Goal: Check status: Check status

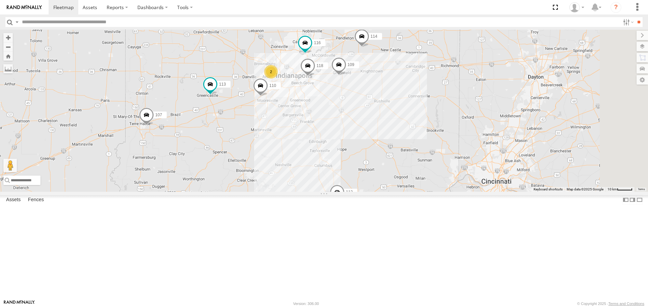
drag, startPoint x: 383, startPoint y: 112, endPoint x: 325, endPoint y: 109, distance: 58.1
click at [325, 109] on div "114 116 110 118 107 2 109 111 112 113" at bounding box center [324, 111] width 648 height 162
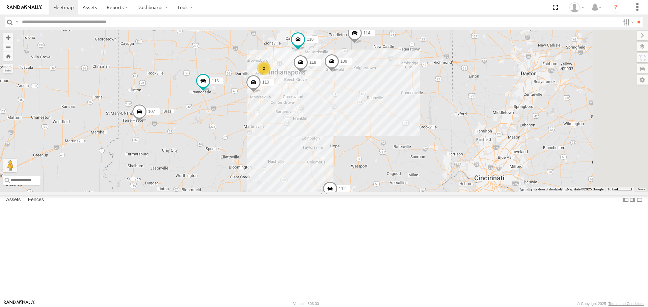
drag, startPoint x: 412, startPoint y: 231, endPoint x: 405, endPoint y: 227, distance: 7.4
click at [405, 192] on div "114 116 110 118 107 2 109 111 112 113" at bounding box center [324, 111] width 648 height 162
click at [337, 200] on span at bounding box center [329, 190] width 15 height 18
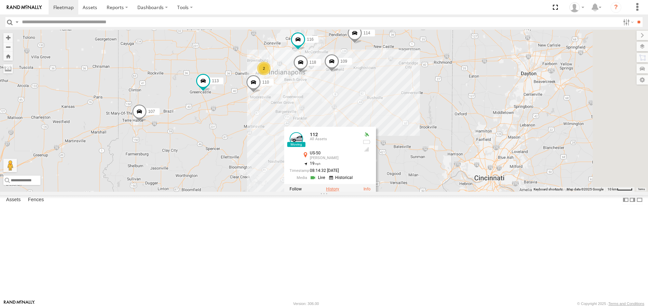
click at [339, 192] on label at bounding box center [332, 189] width 13 height 5
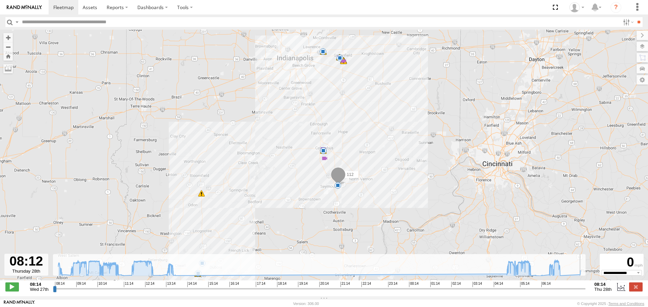
drag, startPoint x: 56, startPoint y: 295, endPoint x: 582, endPoint y: 307, distance: 526.3
click at [582, 292] on input "range" at bounding box center [319, 289] width 532 height 6
click at [634, 291] on label at bounding box center [635, 287] width 13 height 9
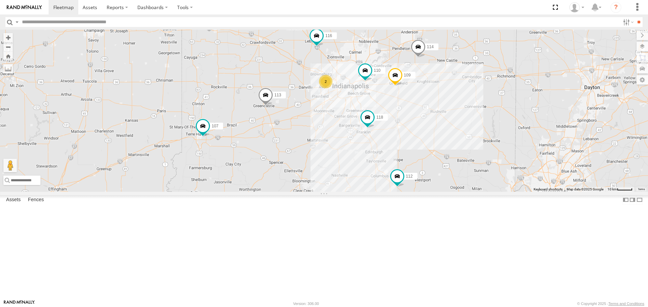
click at [273, 106] on span at bounding box center [265, 97] width 15 height 18
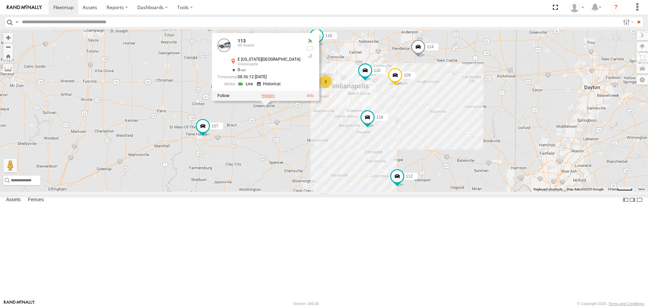
click at [275, 98] on label at bounding box center [267, 95] width 13 height 5
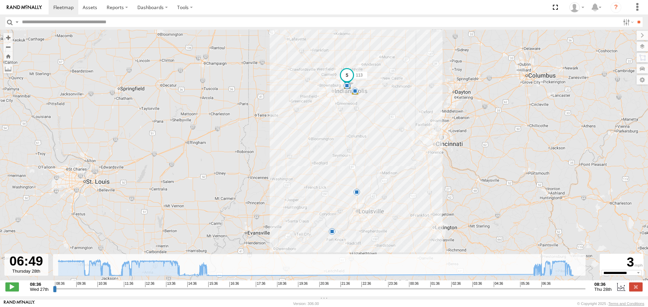
drag, startPoint x: 55, startPoint y: 293, endPoint x: 571, endPoint y: 291, distance: 516.0
type input "**********"
click at [571, 291] on input "range" at bounding box center [319, 289] width 532 height 6
click at [640, 287] on label at bounding box center [635, 287] width 13 height 9
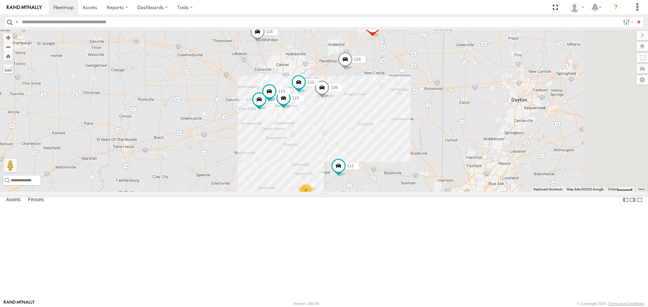
drag, startPoint x: 378, startPoint y: 169, endPoint x: 359, endPoint y: 174, distance: 20.0
click at [359, 174] on div "114 116 110 107 109 111 112 2 115 113" at bounding box center [324, 111] width 648 height 162
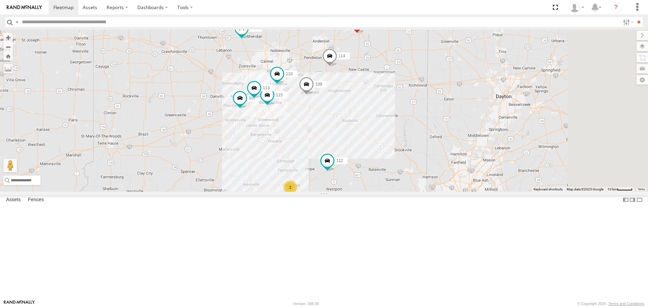
drag, startPoint x: 414, startPoint y: 211, endPoint x: 386, endPoint y: 211, distance: 27.3
click at [386, 192] on div "114 116 110 2 107 115 109 111 112 113" at bounding box center [324, 111] width 648 height 162
click at [297, 194] on div "2" at bounding box center [289, 187] width 13 height 13
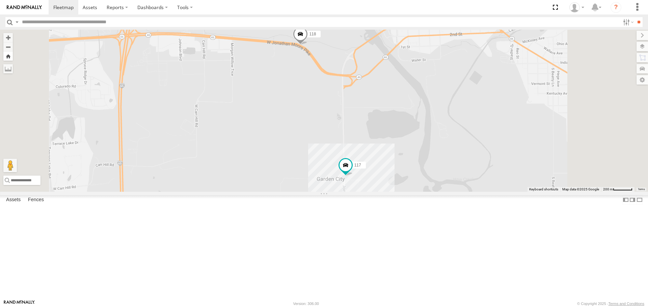
click at [13, 59] on button "Zoom Home" at bounding box center [7, 56] width 9 height 9
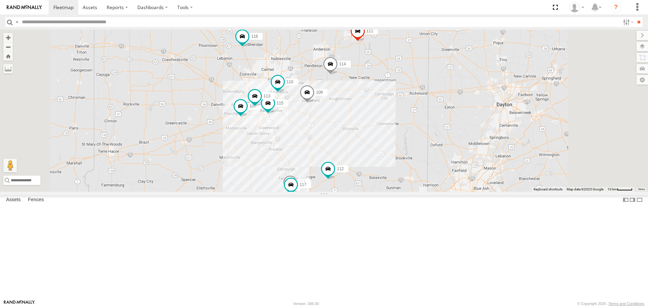
drag, startPoint x: 350, startPoint y: 184, endPoint x: 324, endPoint y: 193, distance: 27.5
click at [324, 192] on div "114 116 110 118 107 115 117 109 111 112 113" at bounding box center [324, 111] width 648 height 162
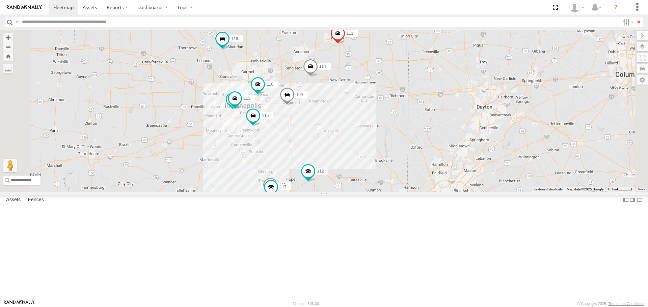
drag, startPoint x: 319, startPoint y: 157, endPoint x: 298, endPoint y: 160, distance: 21.1
click at [298, 160] on div "114 116 110 118 107 115 117 109 111 112 113" at bounding box center [324, 111] width 648 height 162
